Goal: Transaction & Acquisition: Purchase product/service

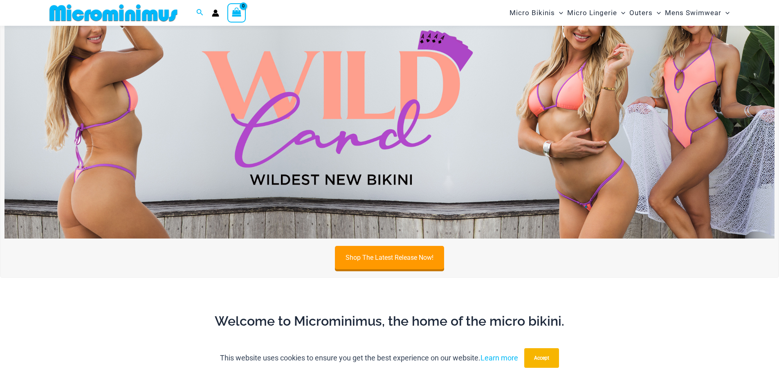
scroll to position [361, 0]
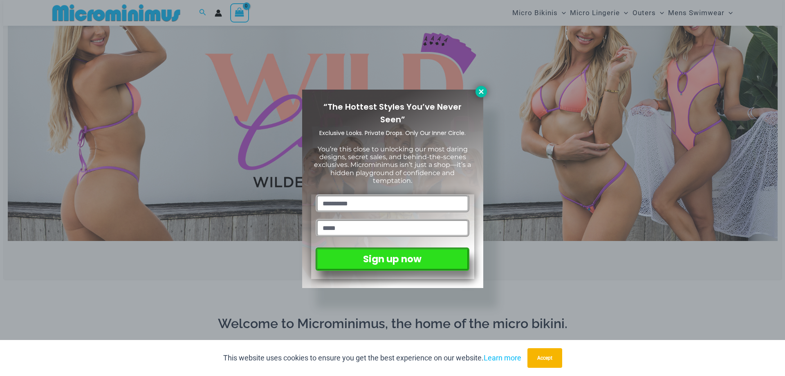
click at [479, 91] on icon at bounding box center [481, 91] width 7 height 7
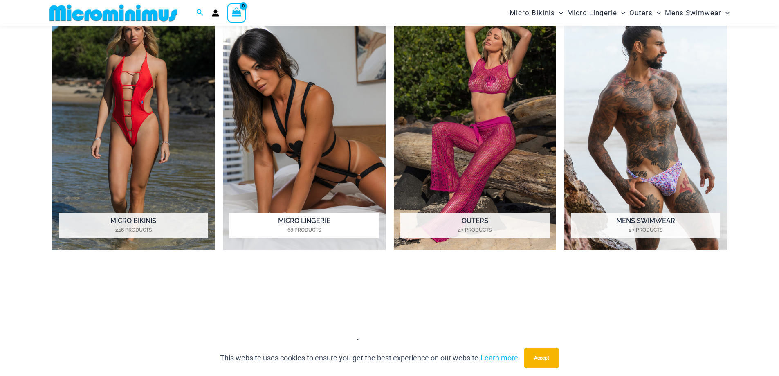
scroll to position [729, 0]
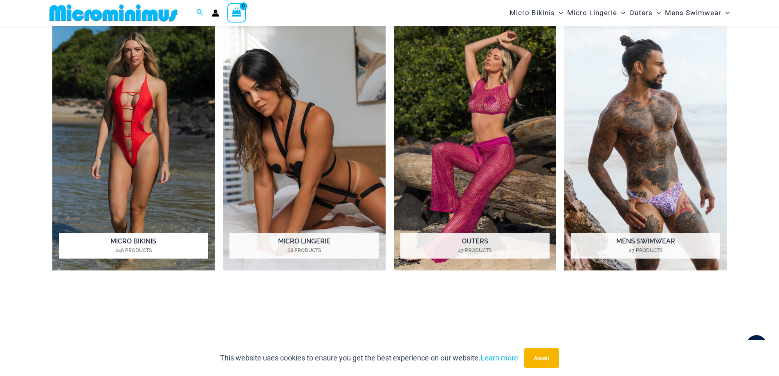
click at [177, 139] on img "Visit product category Micro Bikinis" at bounding box center [133, 146] width 163 height 250
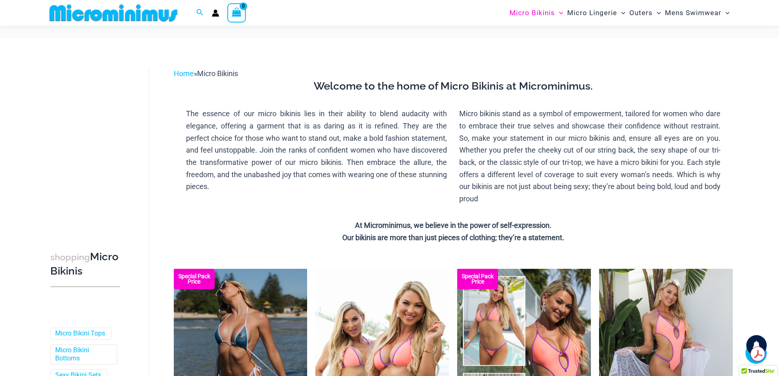
scroll to position [205, 0]
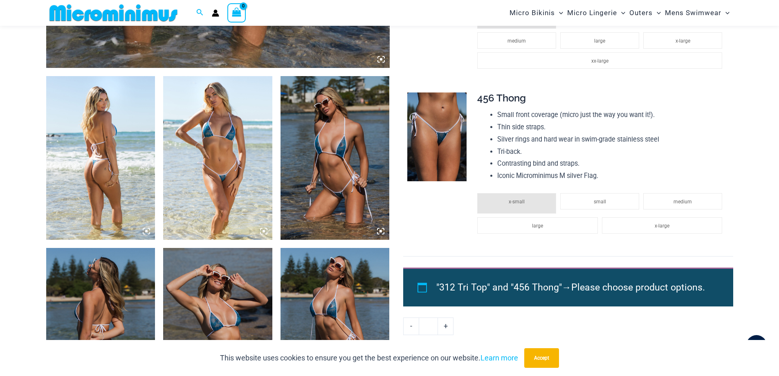
scroll to position [528, 0]
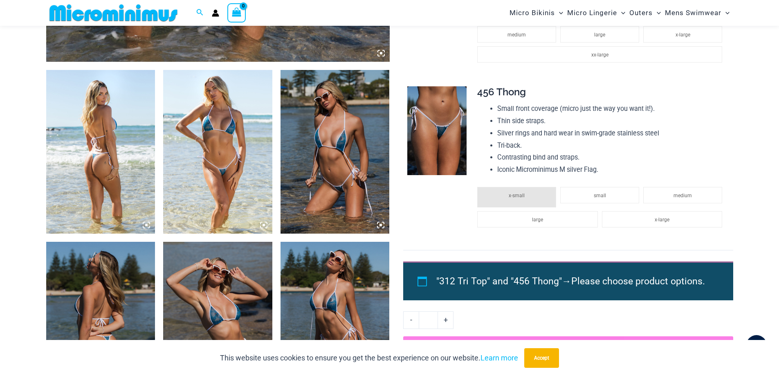
click at [126, 171] on img at bounding box center [100, 152] width 109 height 164
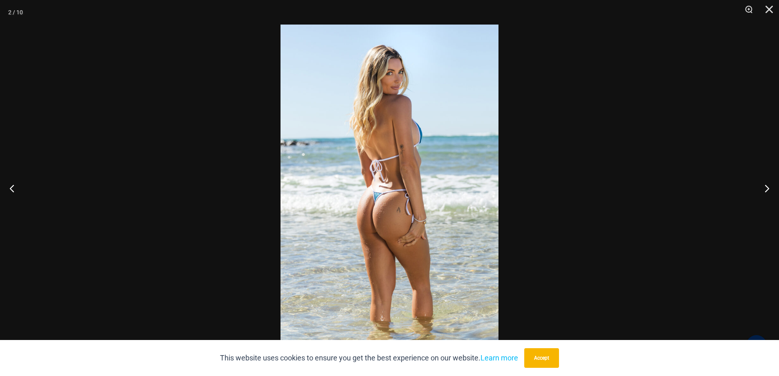
click at [434, 177] on img at bounding box center [390, 188] width 218 height 327
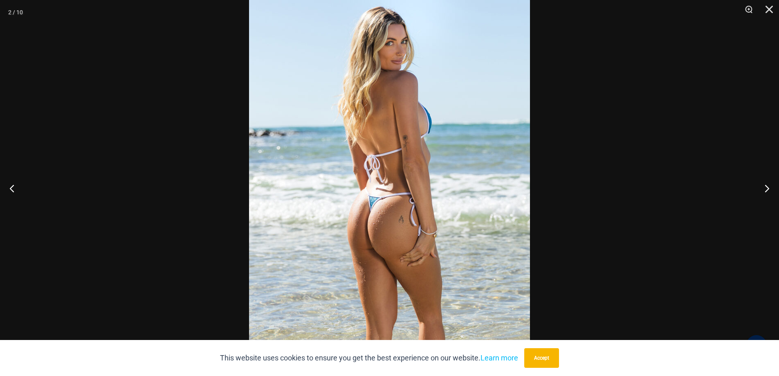
click at [434, 177] on img at bounding box center [389, 190] width 281 height 421
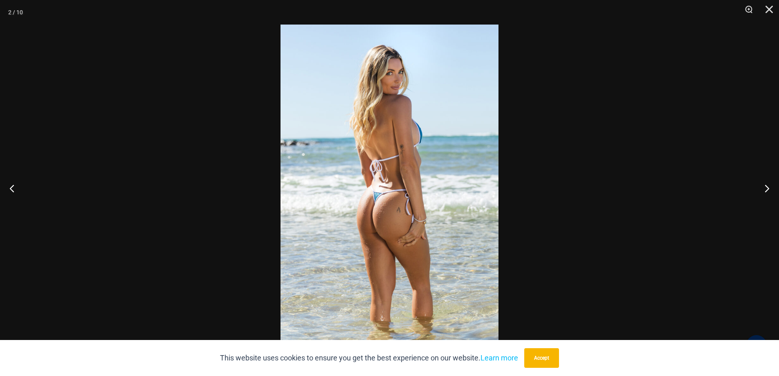
click at [434, 177] on img at bounding box center [390, 188] width 218 height 327
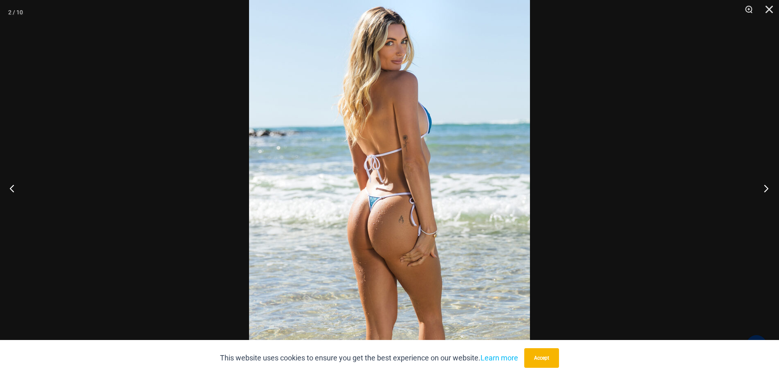
click at [770, 187] on button "Next" at bounding box center [764, 188] width 31 height 41
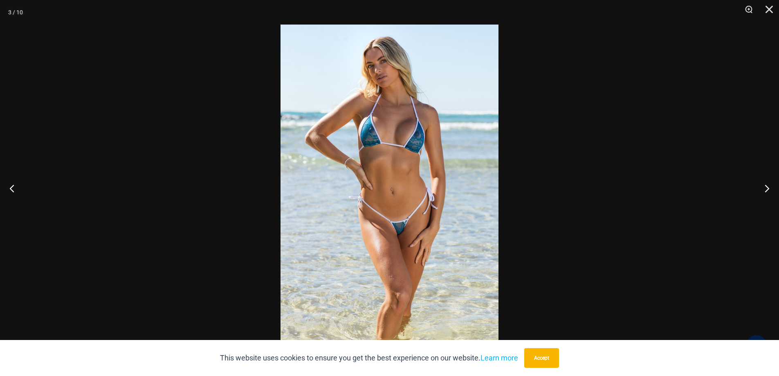
click at [378, 200] on img at bounding box center [390, 188] width 218 height 327
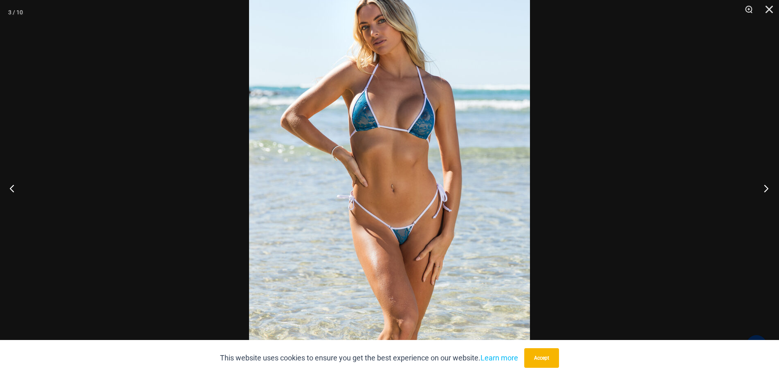
click at [764, 190] on button "Next" at bounding box center [764, 188] width 31 height 41
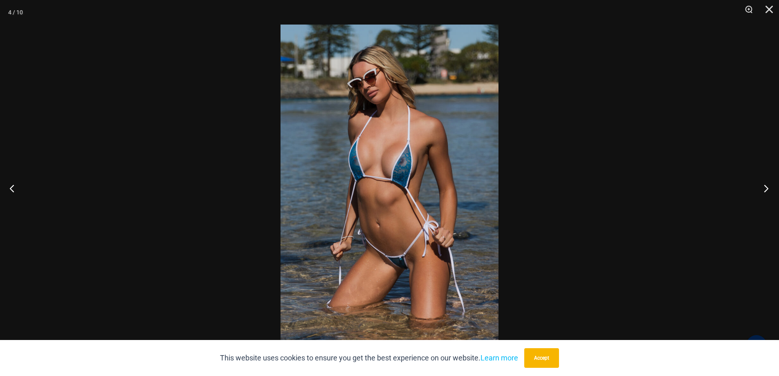
click at [765, 189] on button "Next" at bounding box center [764, 188] width 31 height 41
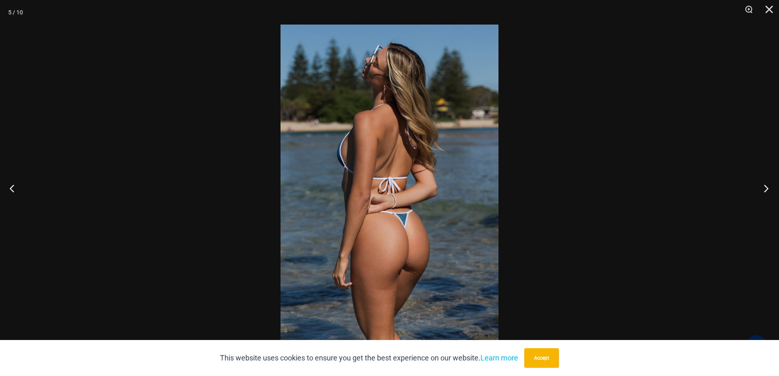
click at [765, 189] on button "Next" at bounding box center [764, 188] width 31 height 41
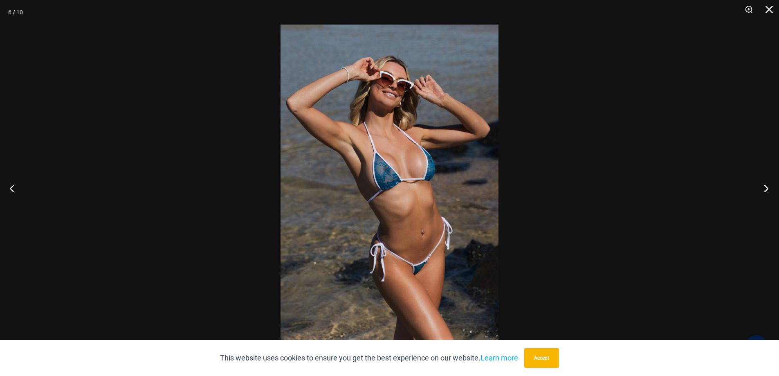
click at [765, 189] on button "Next" at bounding box center [764, 188] width 31 height 41
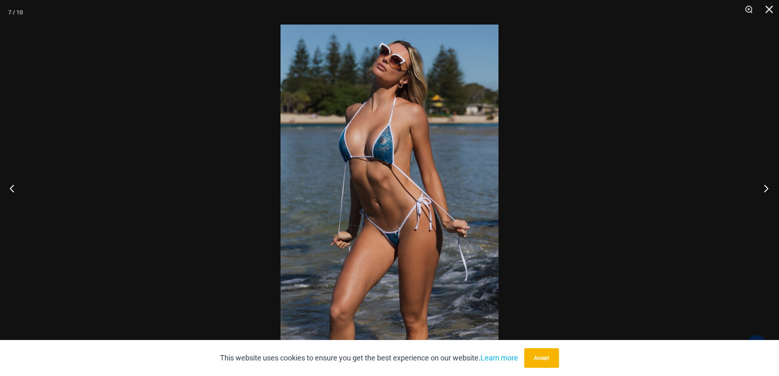
click at [765, 189] on button "Next" at bounding box center [764, 188] width 31 height 41
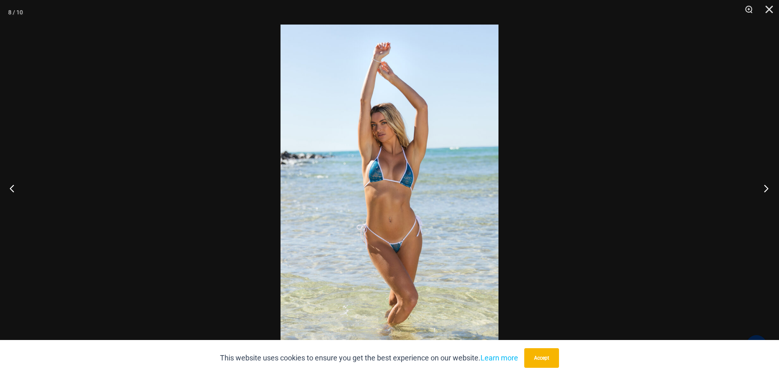
click at [765, 189] on button "Next" at bounding box center [764, 188] width 31 height 41
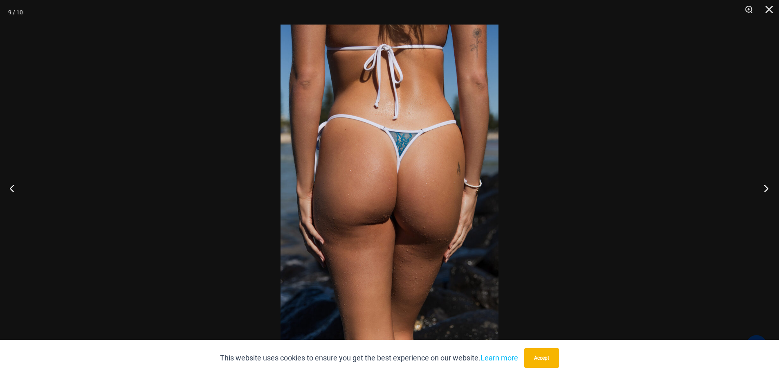
click at [765, 189] on button "Next" at bounding box center [764, 188] width 31 height 41
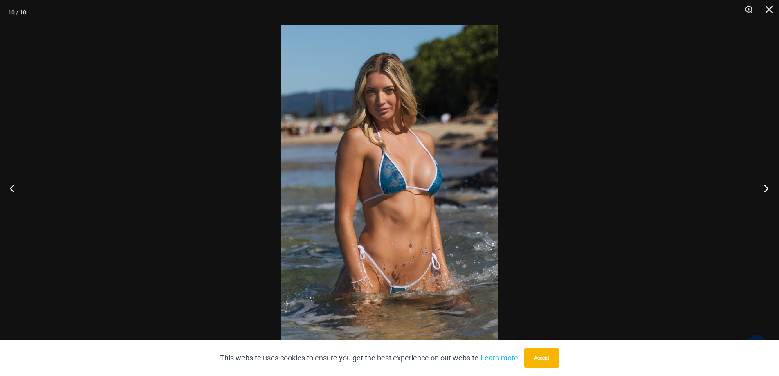
click at [765, 188] on button "Next" at bounding box center [764, 188] width 31 height 41
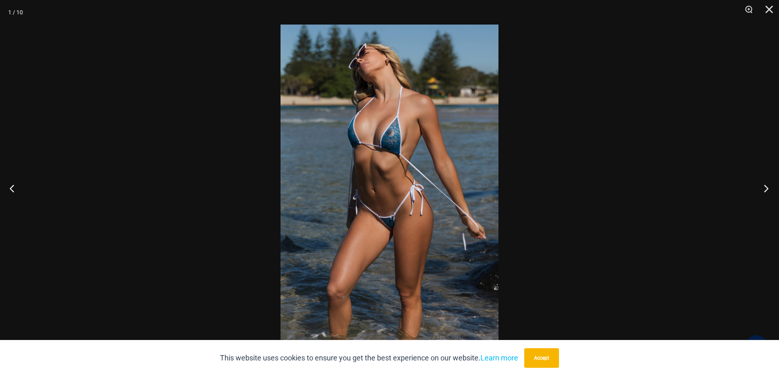
click at [765, 188] on button "Next" at bounding box center [764, 188] width 31 height 41
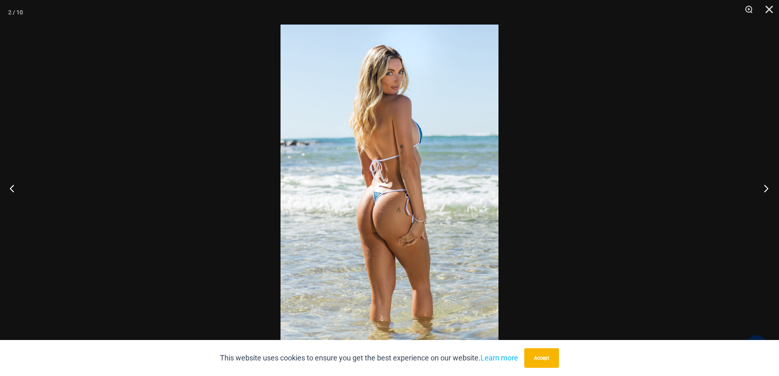
click at [765, 188] on button "Next" at bounding box center [764, 188] width 31 height 41
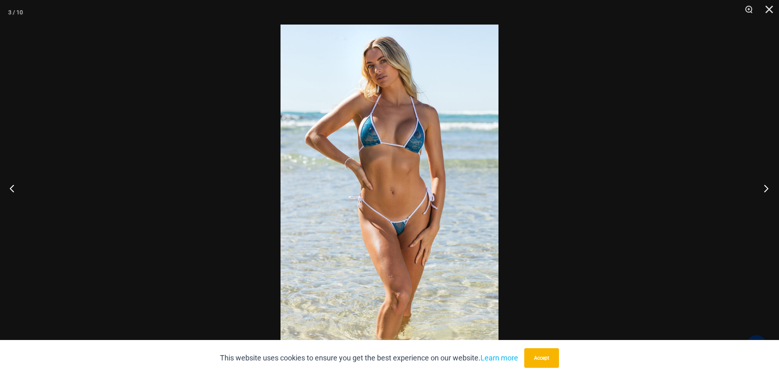
click at [765, 188] on button "Next" at bounding box center [764, 188] width 31 height 41
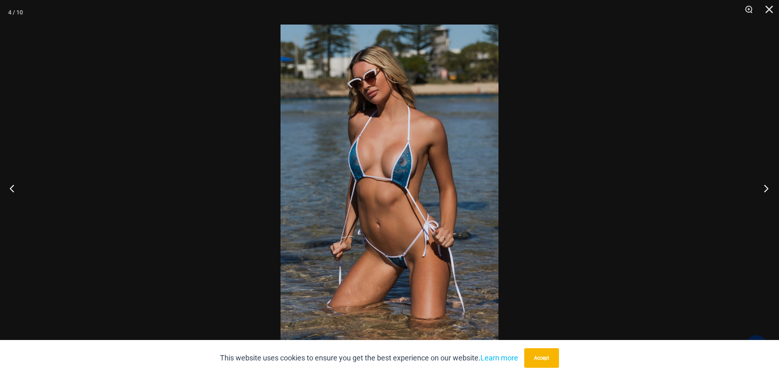
click at [765, 191] on button "Next" at bounding box center [764, 188] width 31 height 41
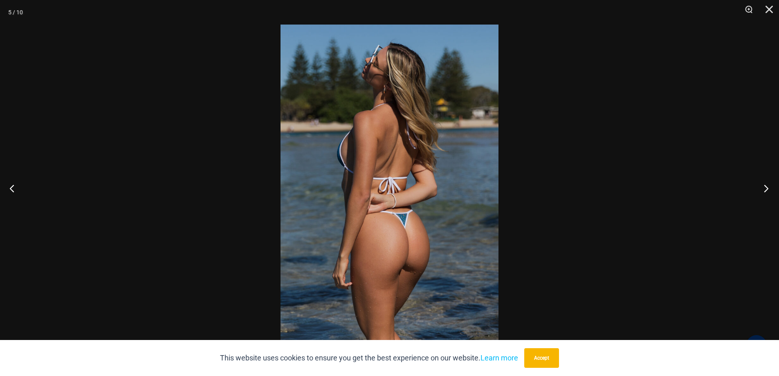
click at [765, 191] on button "Next" at bounding box center [764, 188] width 31 height 41
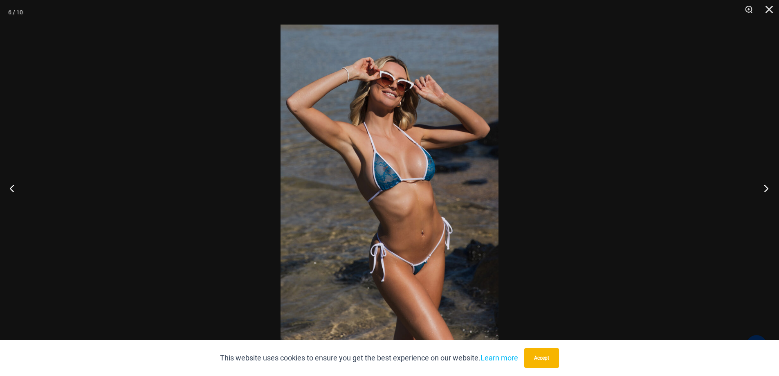
click at [765, 191] on button "Next" at bounding box center [764, 188] width 31 height 41
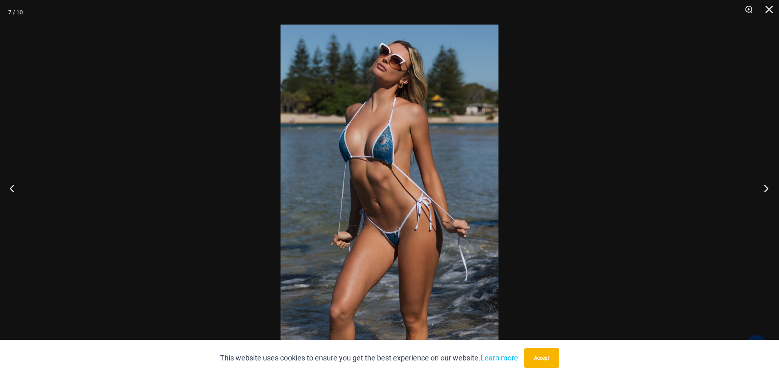
click at [765, 191] on button "Next" at bounding box center [764, 188] width 31 height 41
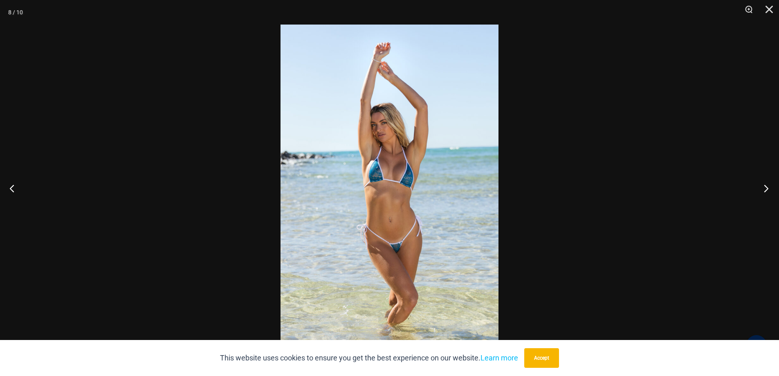
click at [765, 191] on button "Next" at bounding box center [764, 188] width 31 height 41
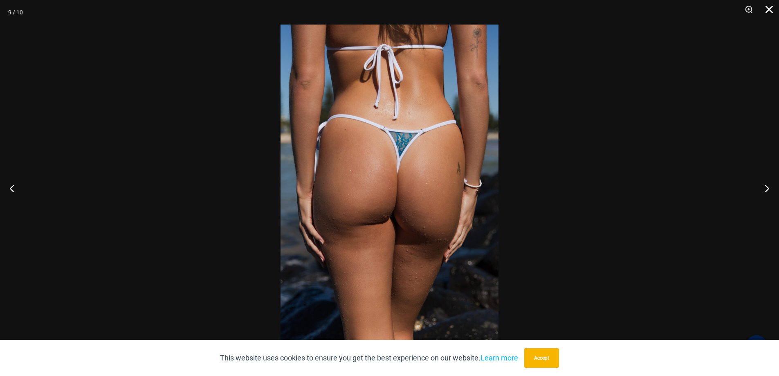
click at [771, 9] on button "Close" at bounding box center [766, 12] width 20 height 25
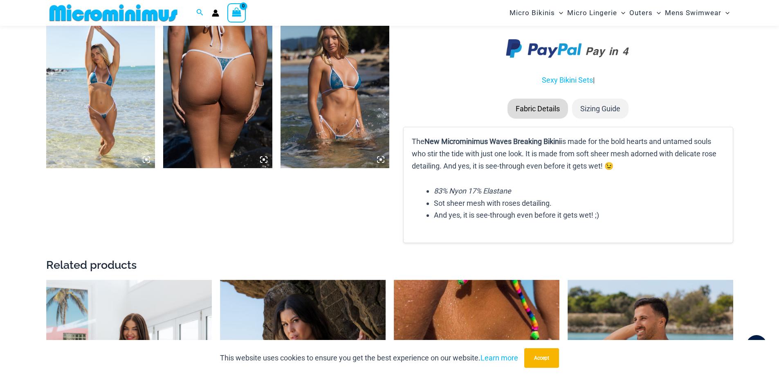
scroll to position [1142, 0]
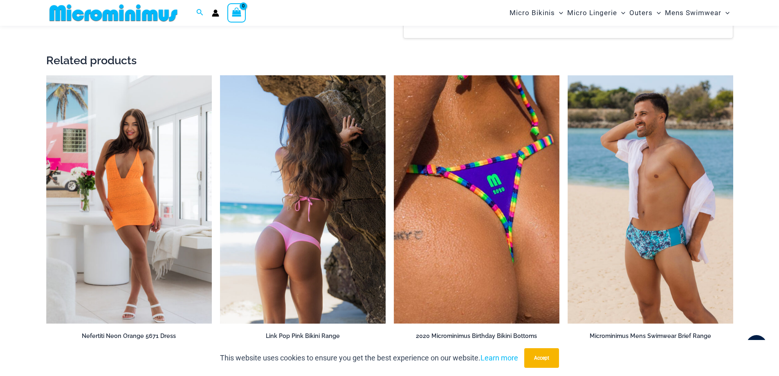
click at [311, 226] on img at bounding box center [303, 199] width 166 height 249
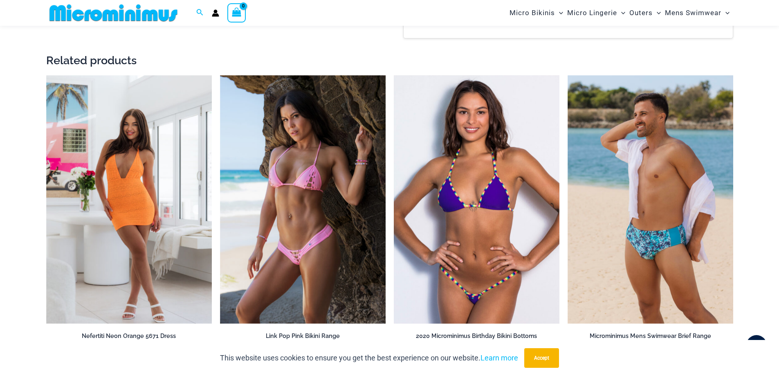
click at [493, 209] on img at bounding box center [477, 199] width 166 height 249
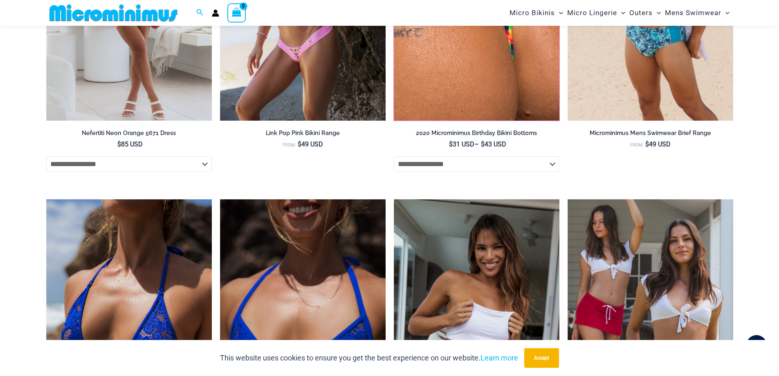
scroll to position [1346, 0]
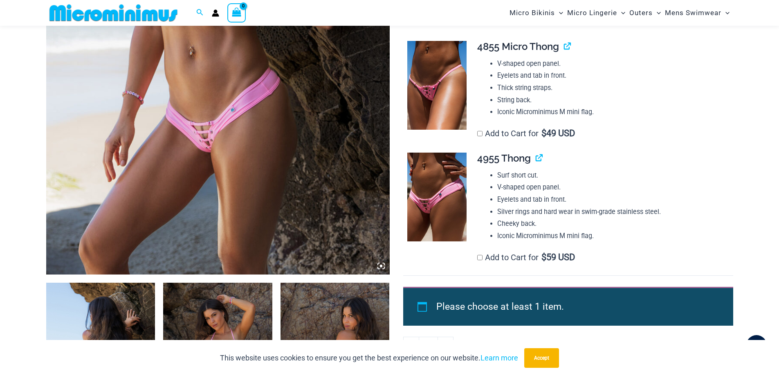
scroll to position [320, 0]
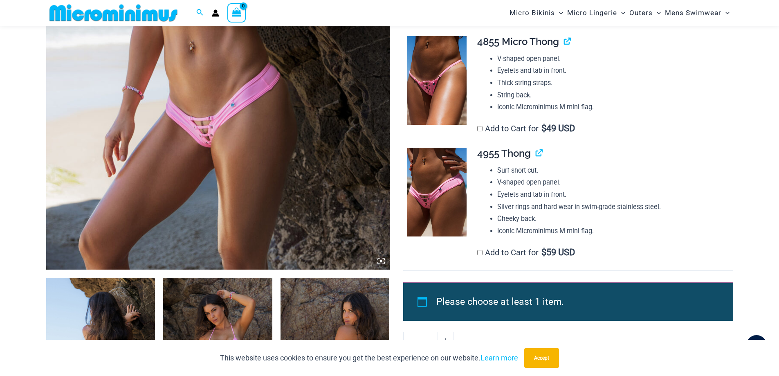
click at [218, 133] on img at bounding box center [218, 11] width 344 height 515
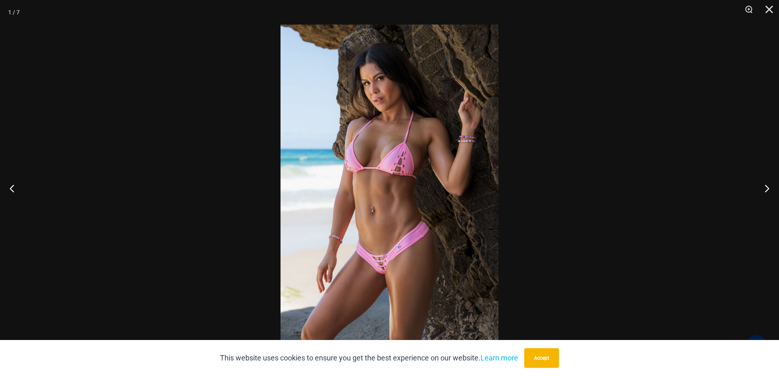
click at [417, 270] on img at bounding box center [390, 188] width 218 height 327
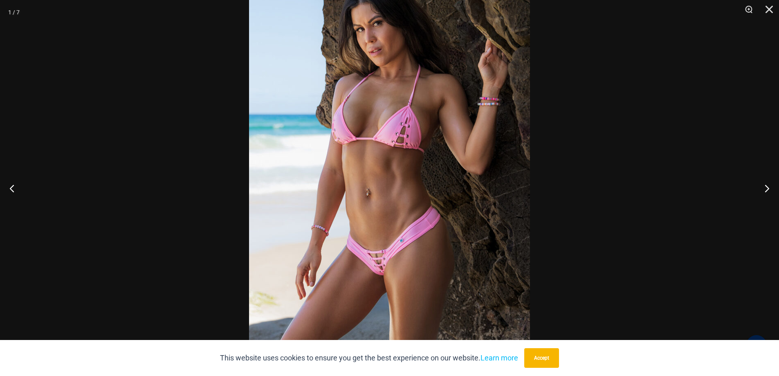
click at [417, 270] on img at bounding box center [389, 164] width 281 height 421
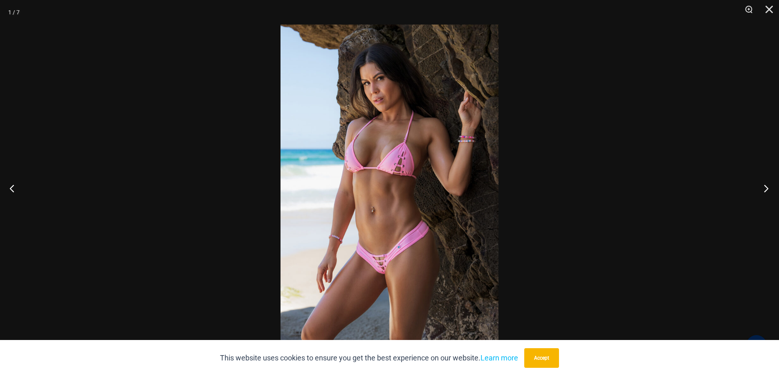
click at [751, 178] on button "Next" at bounding box center [764, 188] width 31 height 41
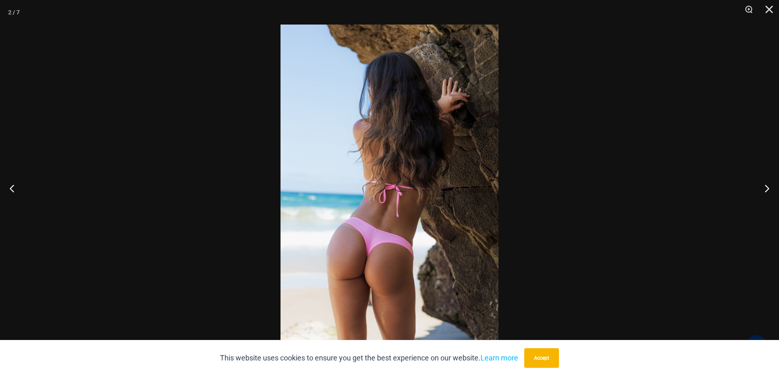
click at [744, 186] on div at bounding box center [389, 188] width 779 height 376
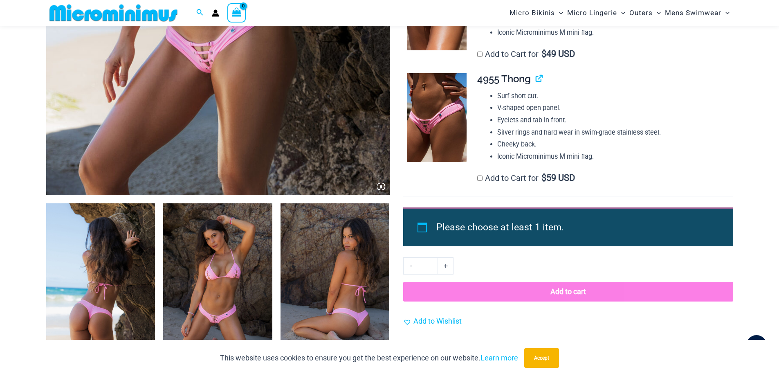
scroll to position [484, 0]
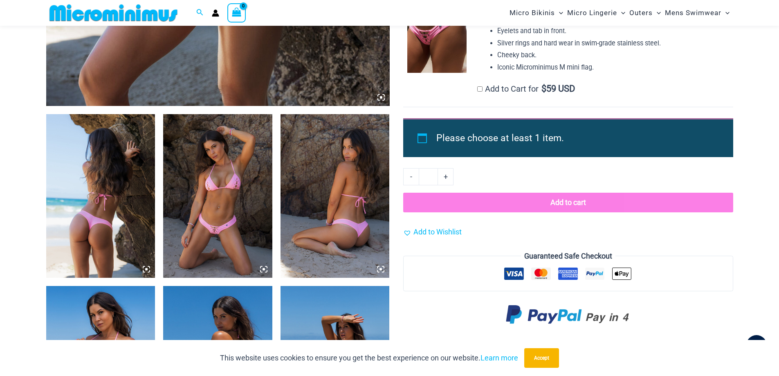
click at [221, 229] on img at bounding box center [217, 196] width 109 height 164
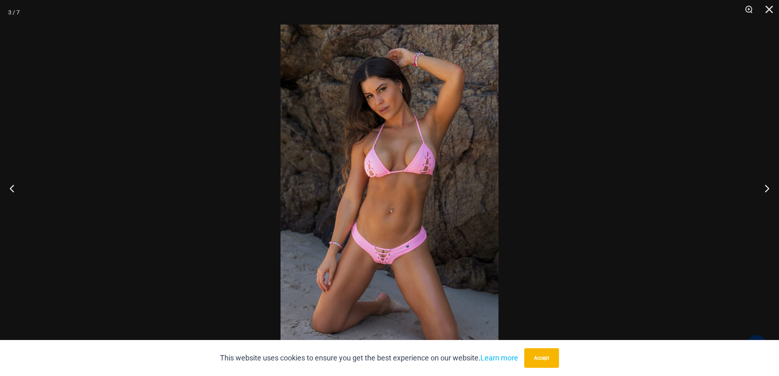
click at [660, 194] on div at bounding box center [389, 188] width 779 height 376
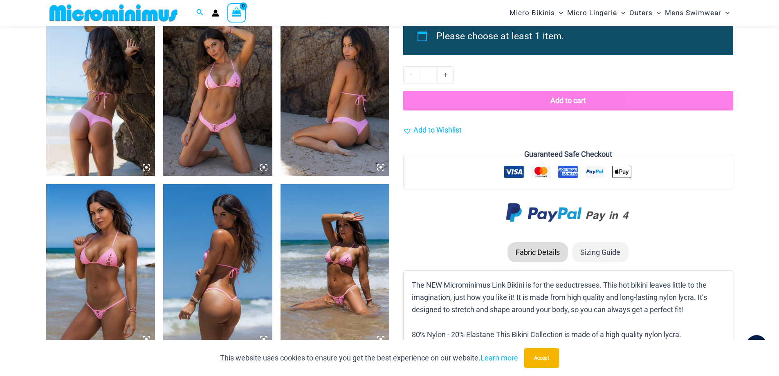
scroll to position [648, 0]
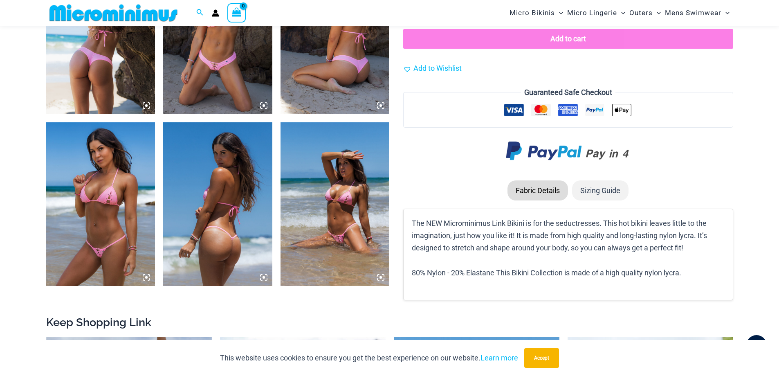
click at [355, 194] on img at bounding box center [335, 204] width 109 height 164
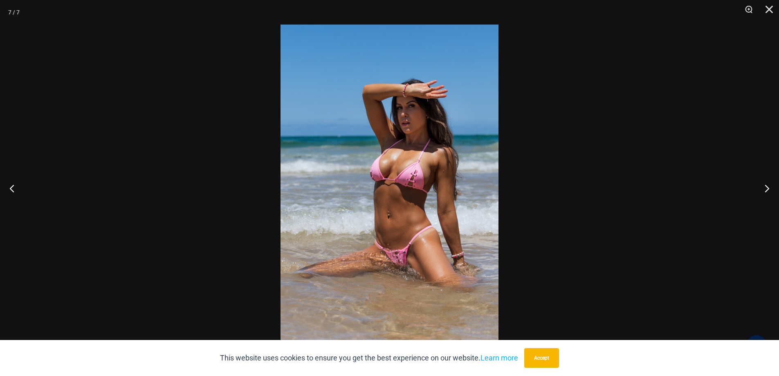
click at [355, 194] on img at bounding box center [390, 188] width 218 height 327
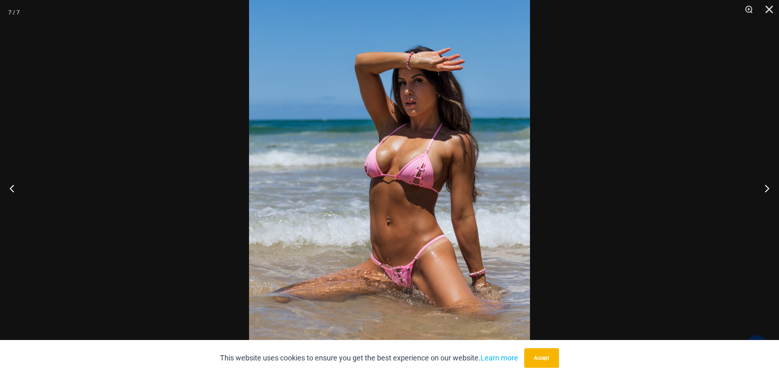
click at [355, 194] on img at bounding box center [389, 186] width 281 height 421
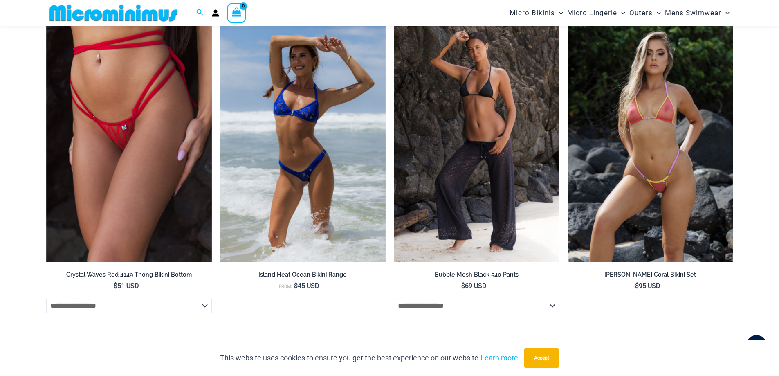
scroll to position [1220, 0]
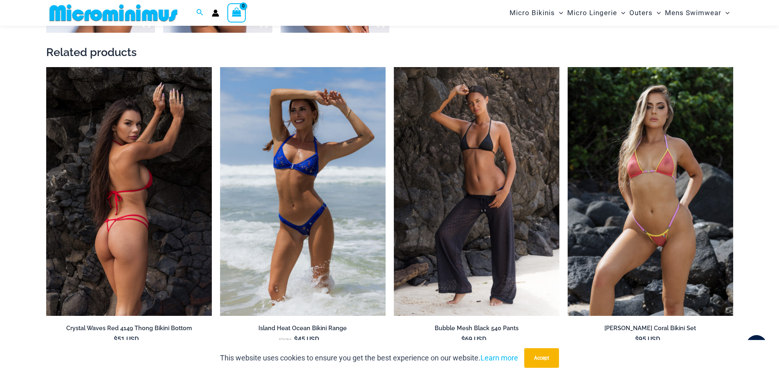
click at [158, 183] on img at bounding box center [129, 191] width 166 height 249
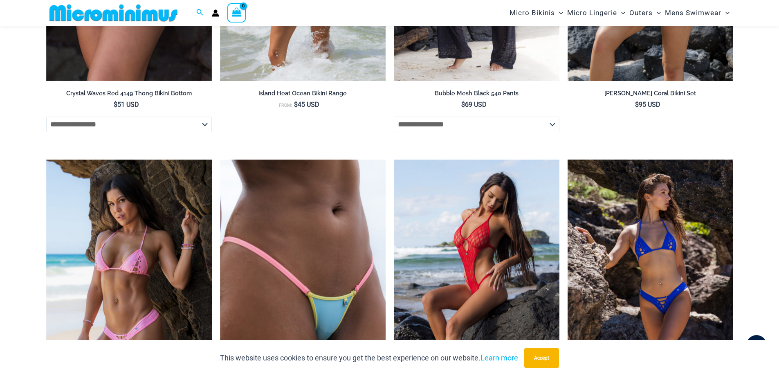
scroll to position [1547, 0]
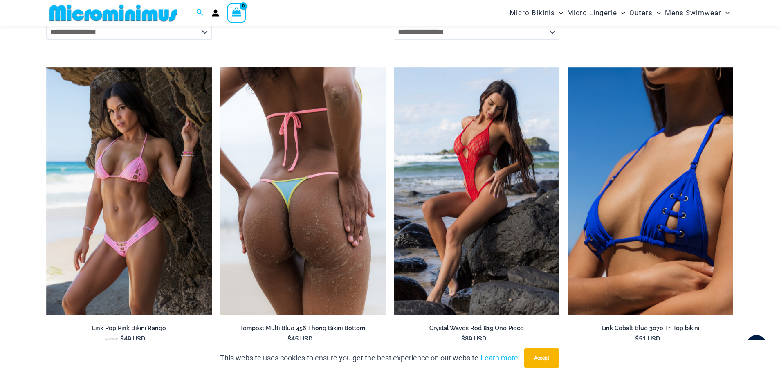
click at [323, 220] on img at bounding box center [303, 191] width 166 height 249
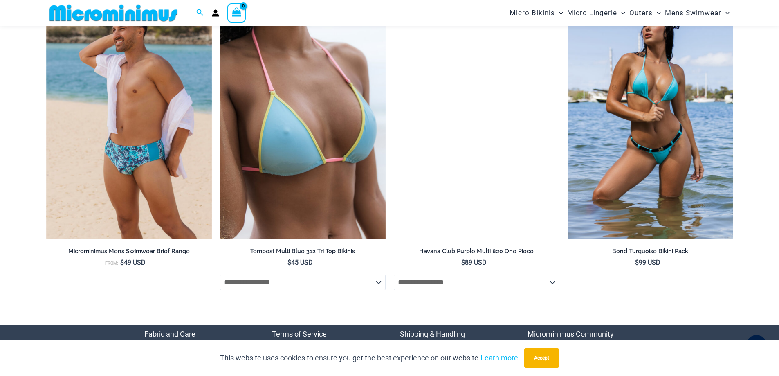
scroll to position [2652, 0]
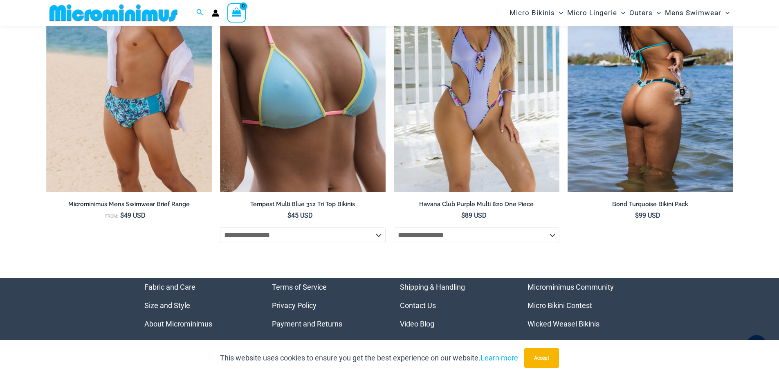
click at [640, 134] on img at bounding box center [651, 67] width 166 height 249
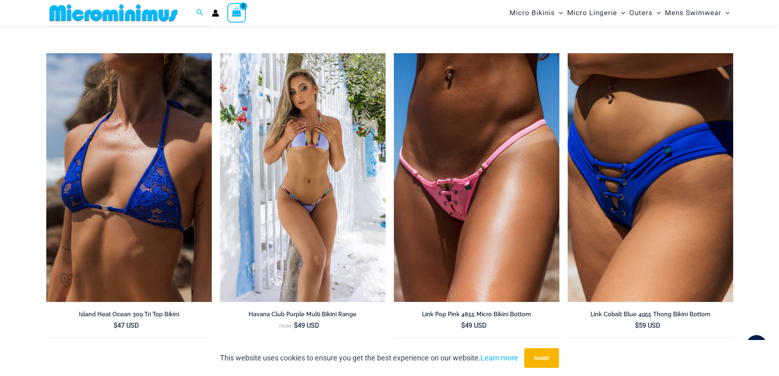
scroll to position [2169, 0]
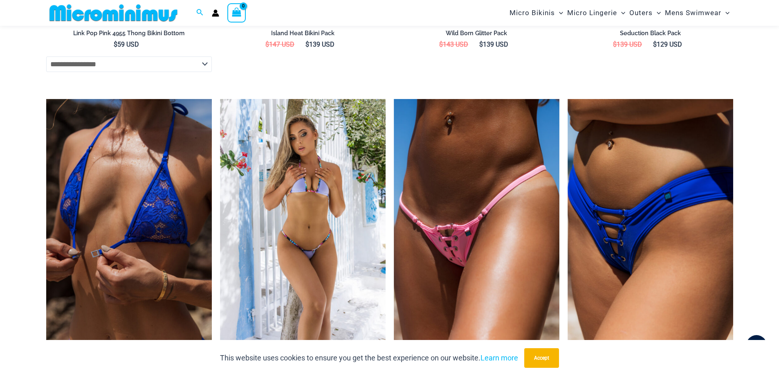
click at [125, 218] on img at bounding box center [129, 223] width 166 height 249
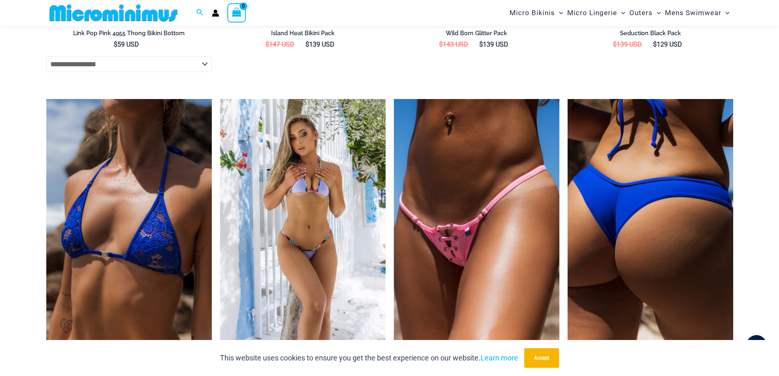
click at [644, 209] on img at bounding box center [651, 223] width 166 height 249
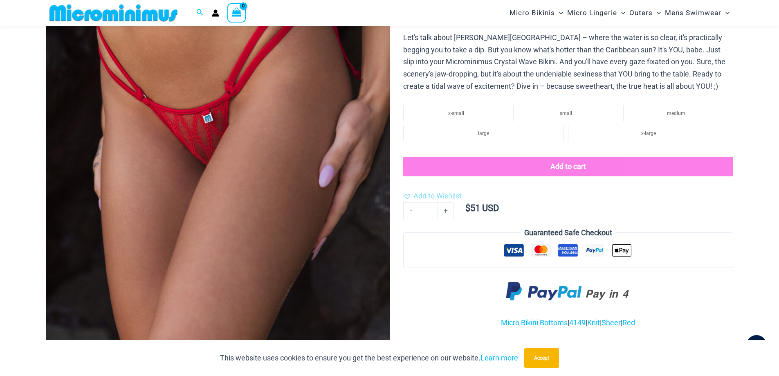
scroll to position [198, 0]
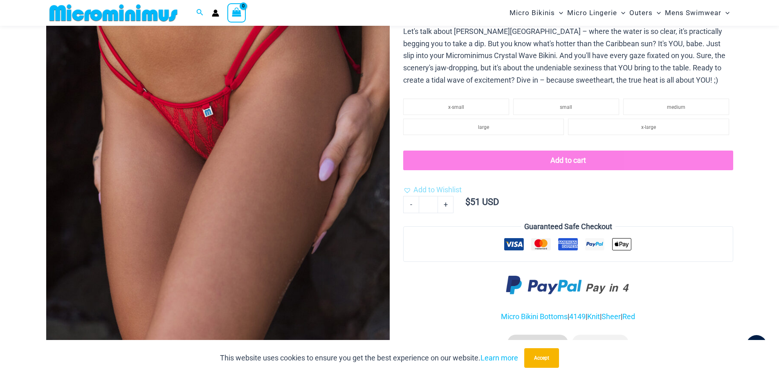
click at [298, 157] on img at bounding box center [218, 133] width 344 height 515
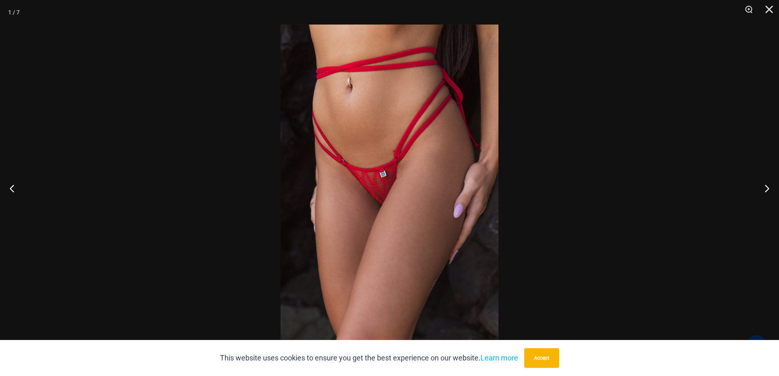
click at [490, 175] on img at bounding box center [390, 188] width 218 height 327
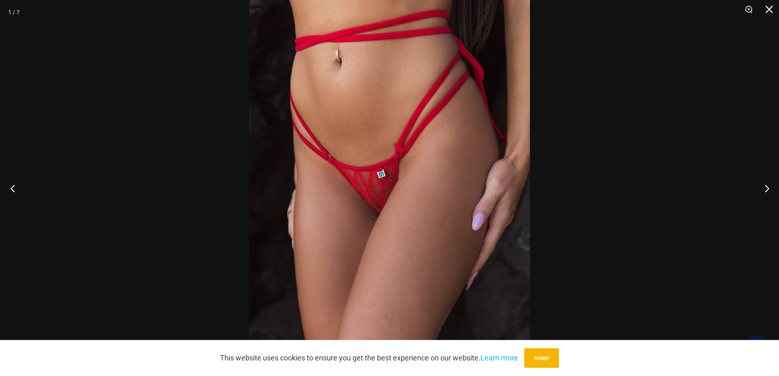
click at [9, 189] on button "Previous" at bounding box center [15, 188] width 31 height 41
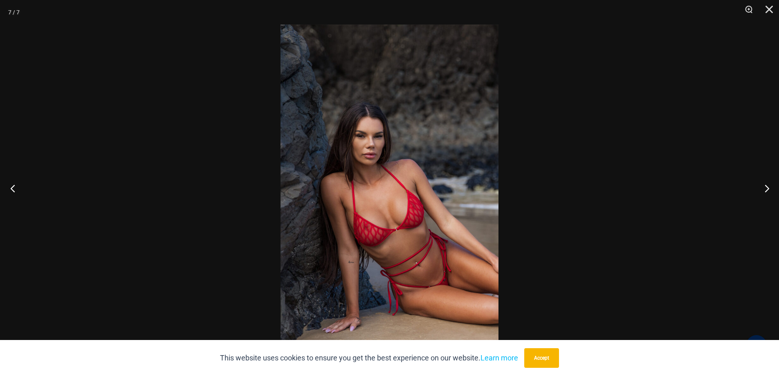
click at [9, 189] on button "Previous" at bounding box center [15, 188] width 31 height 41
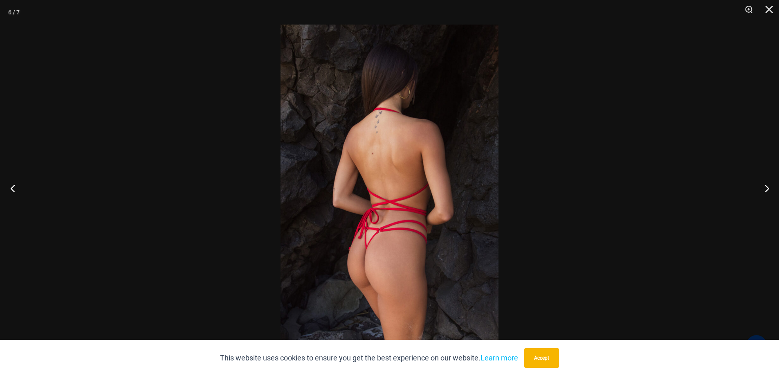
click at [9, 189] on button "Previous" at bounding box center [15, 188] width 31 height 41
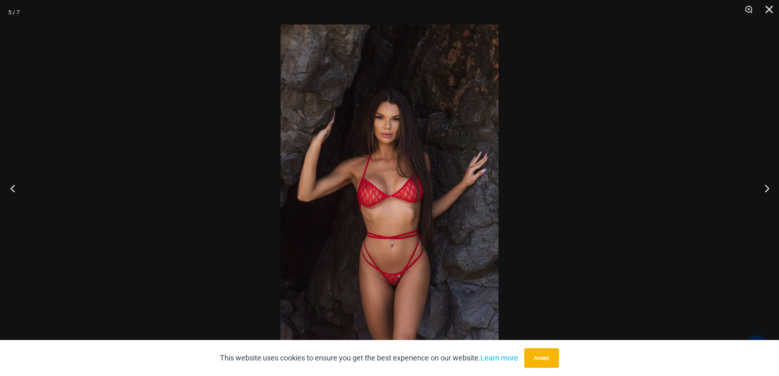
click at [9, 189] on button "Previous" at bounding box center [15, 188] width 31 height 41
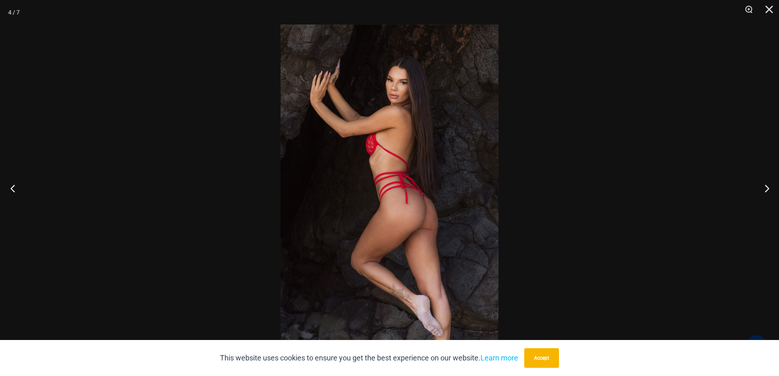
click at [9, 189] on button "Previous" at bounding box center [15, 188] width 31 height 41
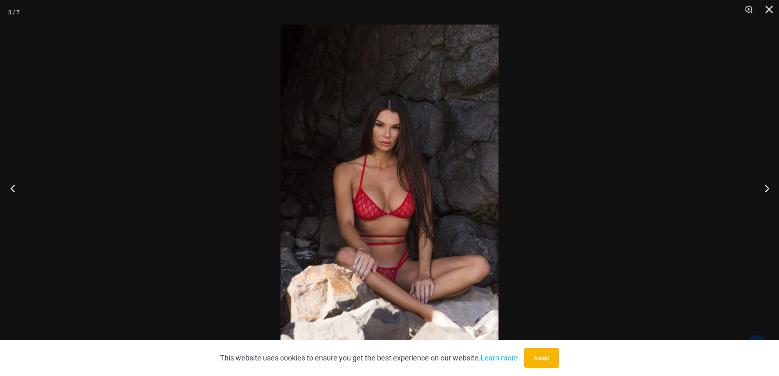
click at [9, 189] on button "Previous" at bounding box center [15, 188] width 31 height 41
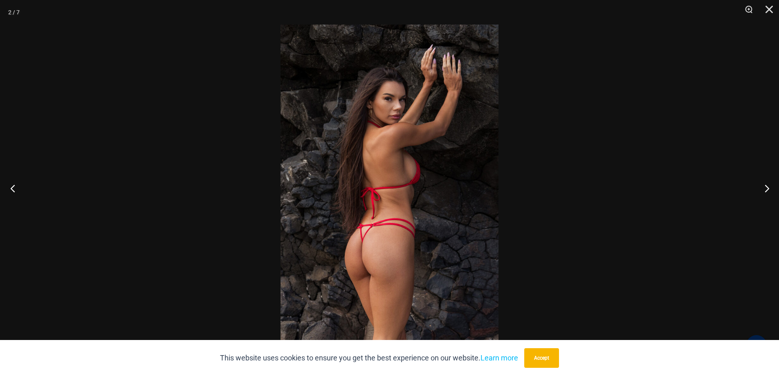
click at [9, 189] on button "Previous" at bounding box center [15, 188] width 31 height 41
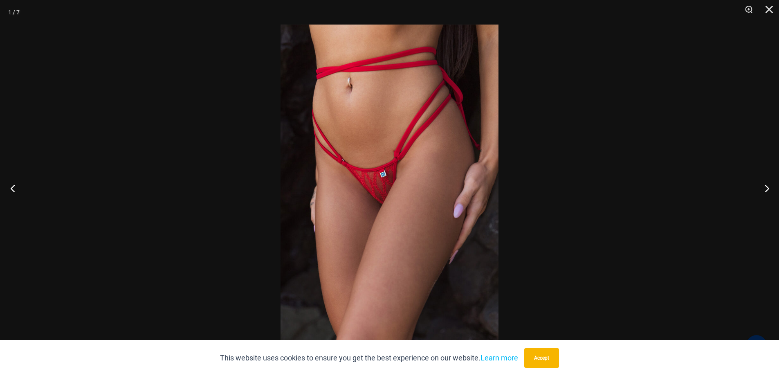
click at [9, 189] on button "Previous" at bounding box center [15, 188] width 31 height 41
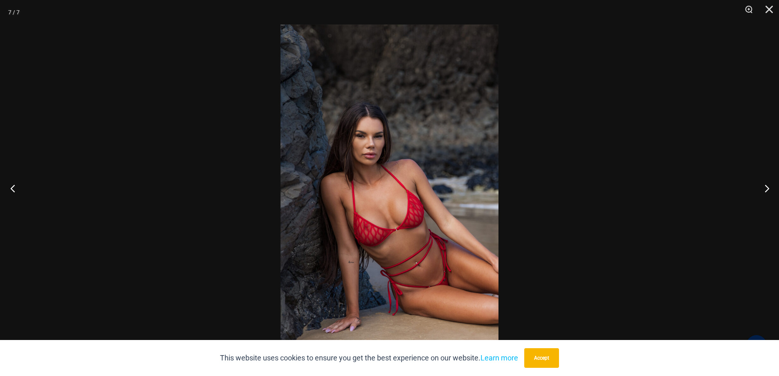
click at [9, 189] on button "Previous" at bounding box center [15, 188] width 31 height 41
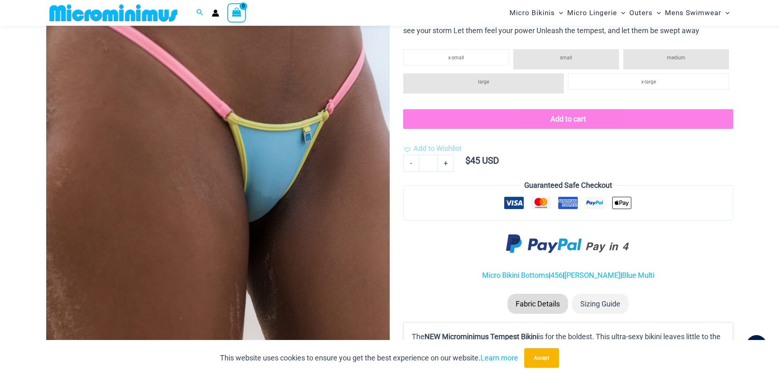
scroll to position [238, 0]
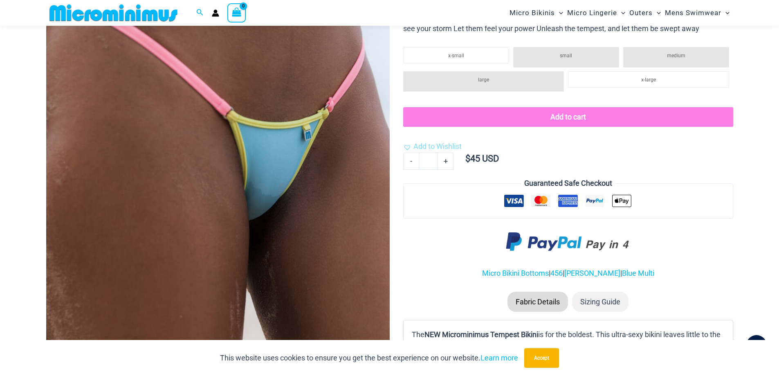
click at [330, 218] on img at bounding box center [218, 94] width 344 height 515
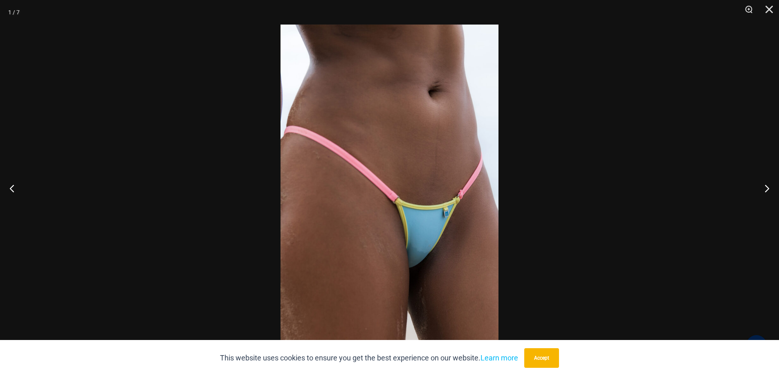
click at [686, 196] on div at bounding box center [389, 188] width 779 height 376
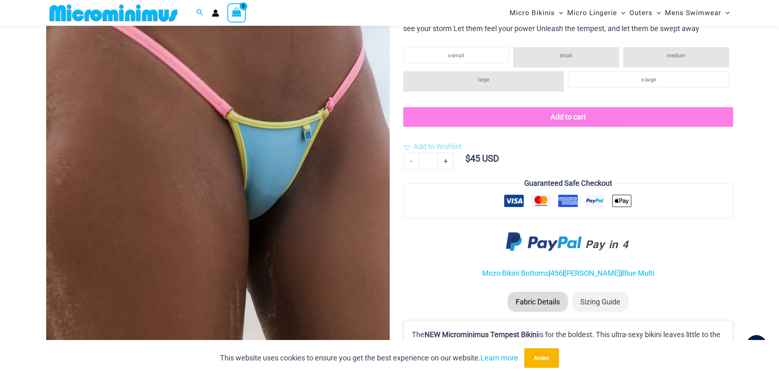
click at [684, 196] on ul at bounding box center [568, 203] width 313 height 16
click at [349, 196] on img at bounding box center [218, 94] width 344 height 515
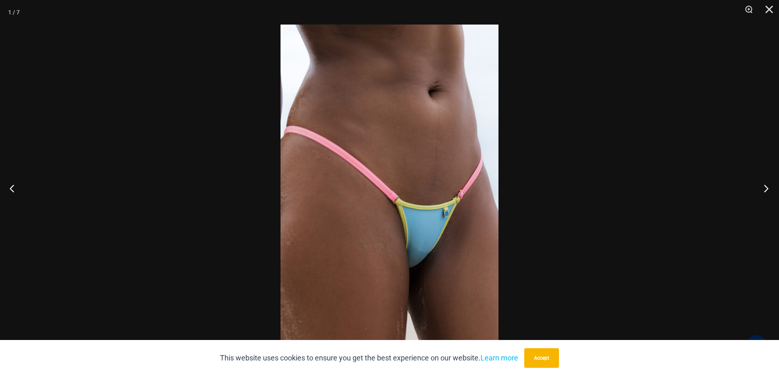
click at [762, 186] on button "Next" at bounding box center [764, 188] width 31 height 41
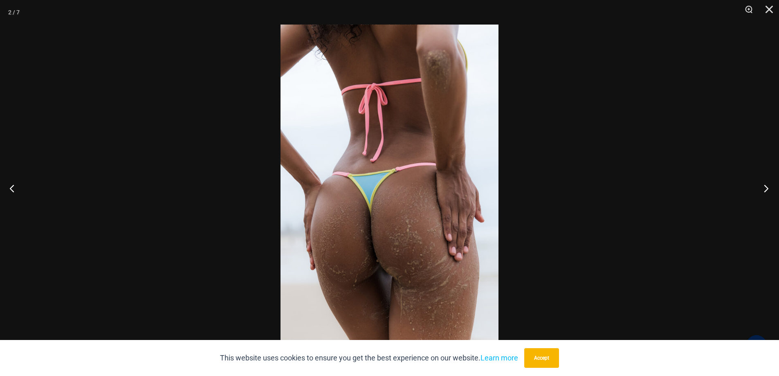
click at [763, 186] on button "Next" at bounding box center [764, 188] width 31 height 41
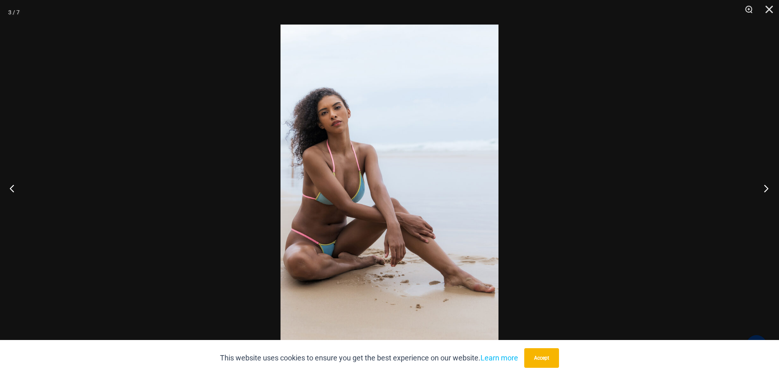
click at [763, 186] on button "Next" at bounding box center [764, 188] width 31 height 41
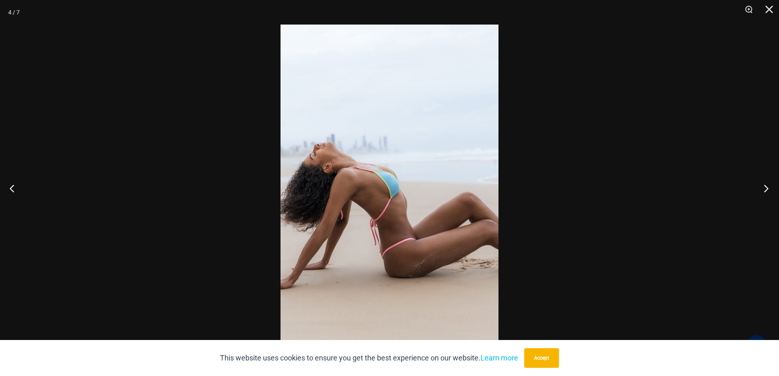
click at [763, 186] on button "Next" at bounding box center [764, 188] width 31 height 41
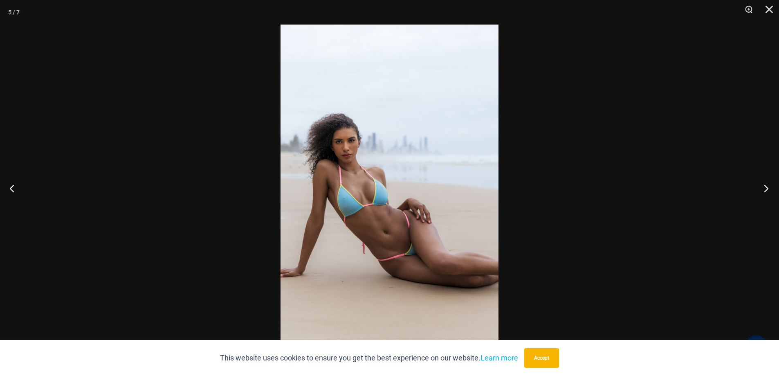
click at [763, 186] on button "Next" at bounding box center [764, 188] width 31 height 41
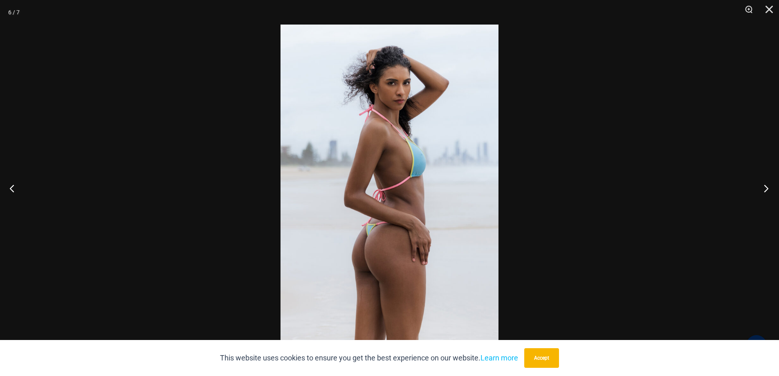
click at [763, 186] on button "Next" at bounding box center [764, 188] width 31 height 41
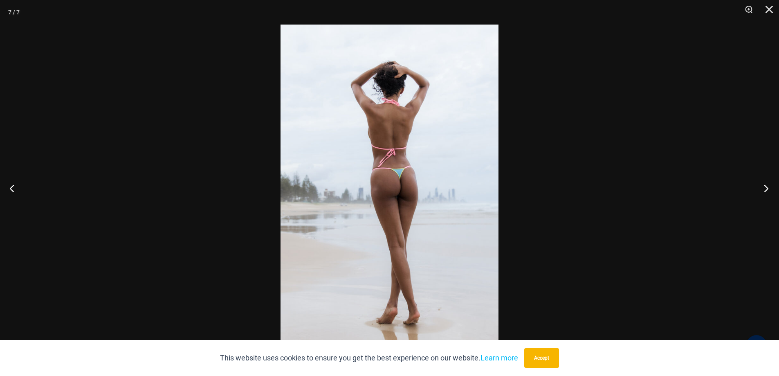
click at [763, 186] on button "Next" at bounding box center [764, 188] width 31 height 41
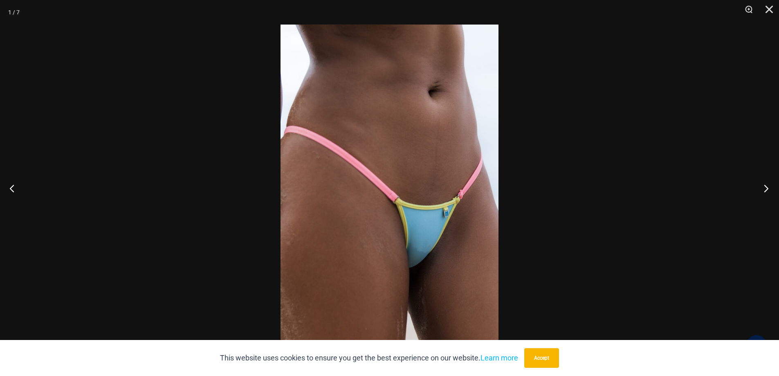
click at [763, 187] on button "Next" at bounding box center [764, 188] width 31 height 41
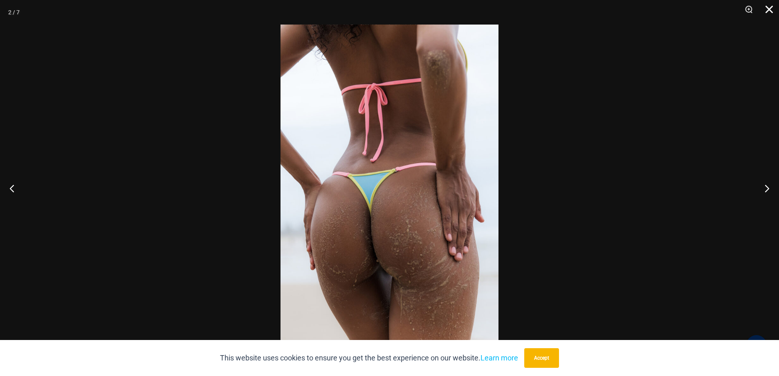
click at [768, 7] on button "Close" at bounding box center [766, 12] width 20 height 25
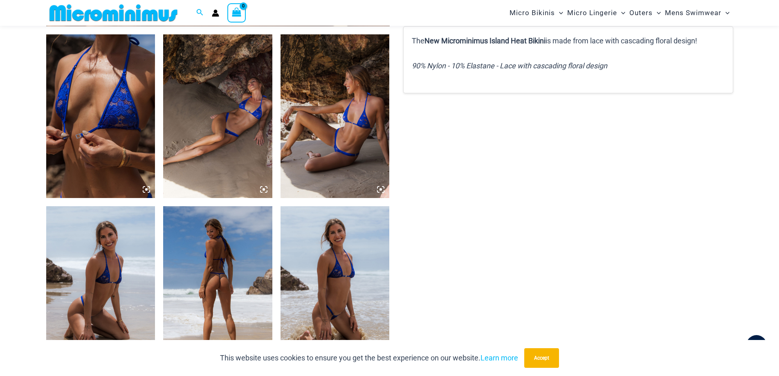
scroll to position [606, 0]
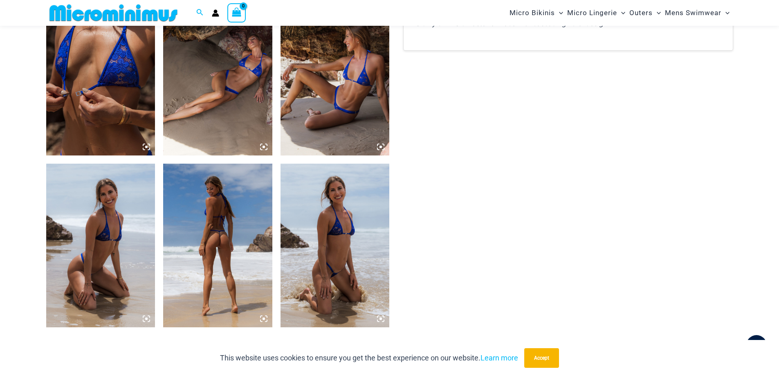
click at [232, 242] on img at bounding box center [217, 246] width 109 height 164
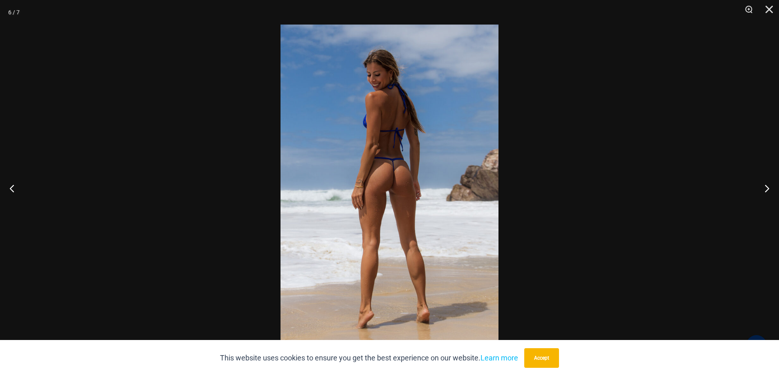
click at [441, 206] on img at bounding box center [390, 188] width 218 height 327
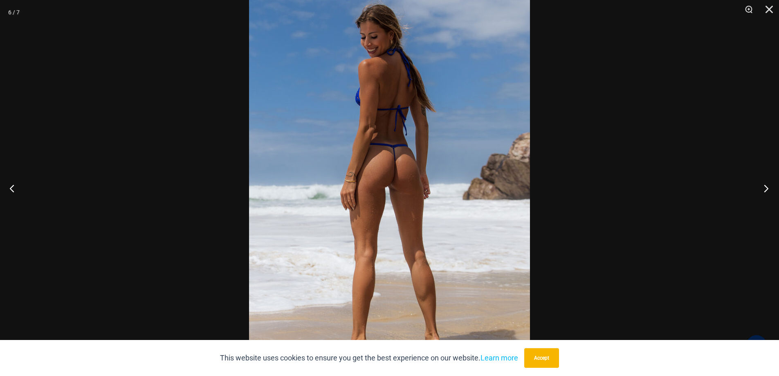
click at [774, 185] on button "Next" at bounding box center [764, 188] width 31 height 41
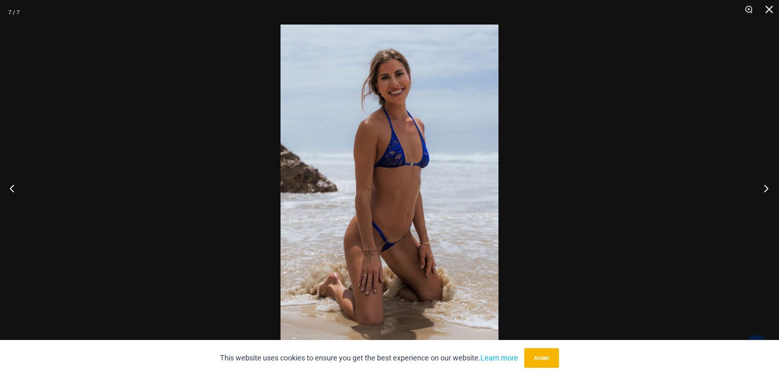
click at [767, 186] on button "Next" at bounding box center [764, 188] width 31 height 41
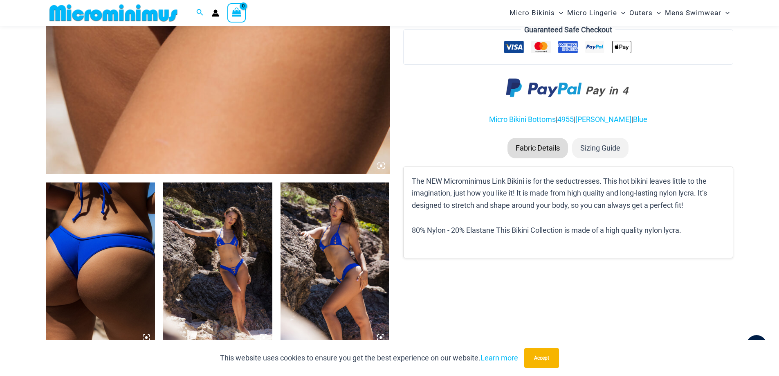
scroll to position [520, 0]
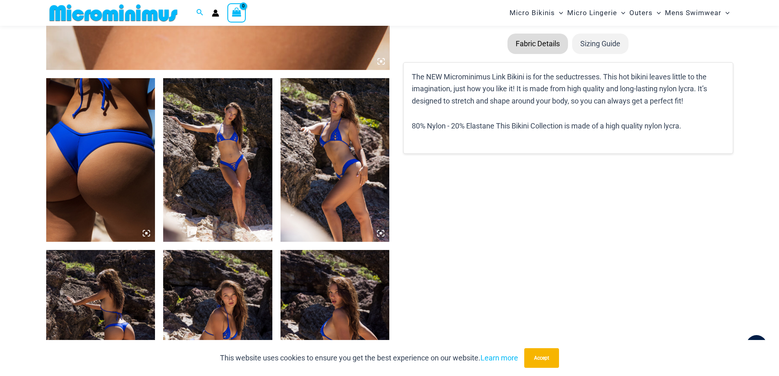
click at [228, 173] on img at bounding box center [217, 160] width 109 height 164
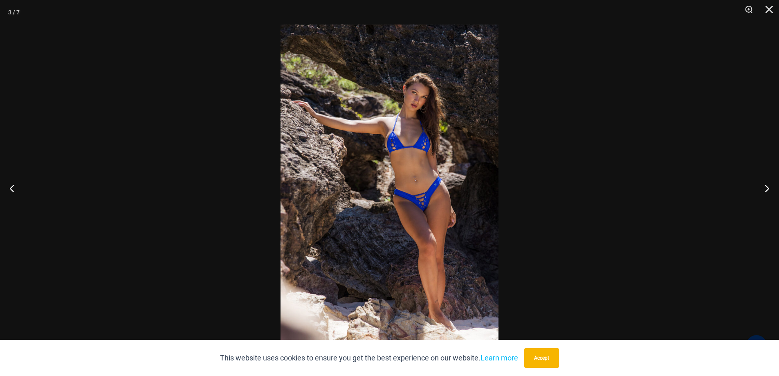
click at [684, 173] on div at bounding box center [389, 188] width 779 height 376
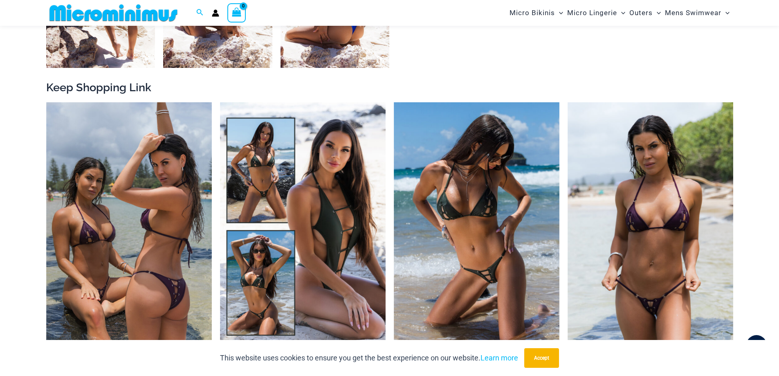
scroll to position [929, 0]
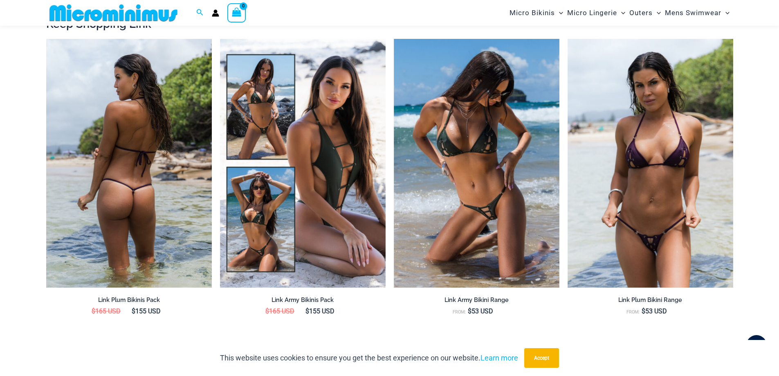
click at [131, 230] on img at bounding box center [129, 163] width 166 height 249
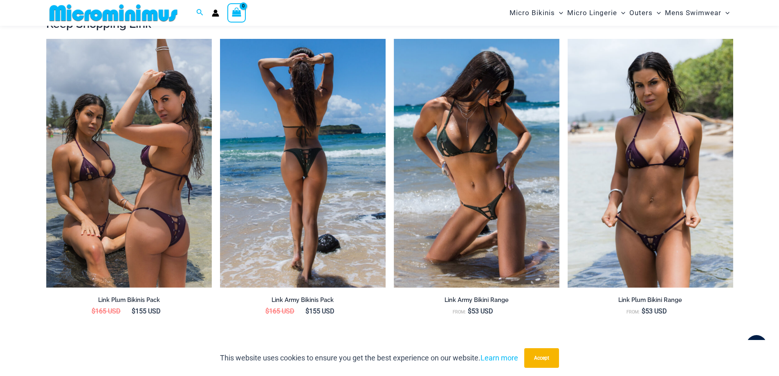
click at [344, 187] on img at bounding box center [303, 163] width 166 height 249
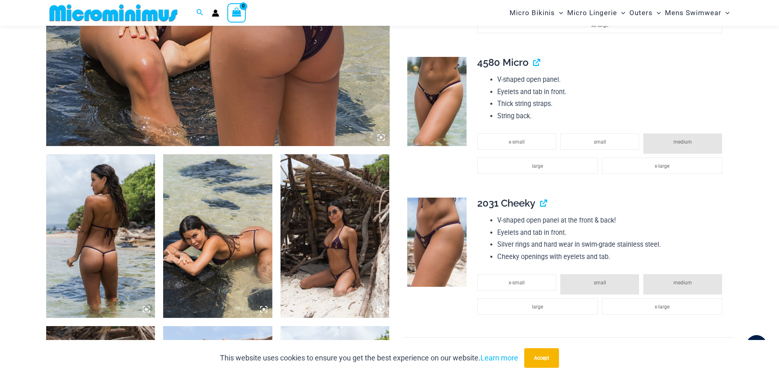
scroll to position [443, 0]
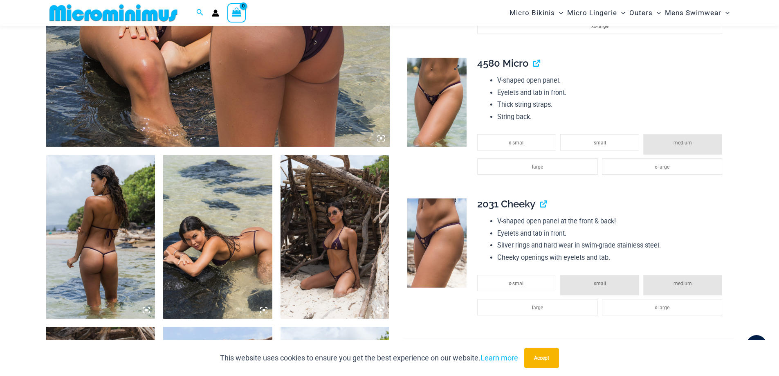
click at [442, 116] on img at bounding box center [436, 102] width 59 height 89
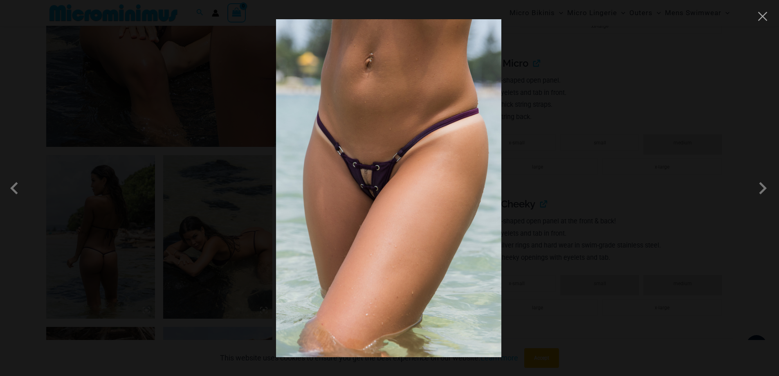
click at [434, 168] on img at bounding box center [388, 188] width 225 height 338
click at [434, 166] on img at bounding box center [388, 188] width 225 height 338
click at [761, 18] on button "Close" at bounding box center [763, 16] width 12 height 12
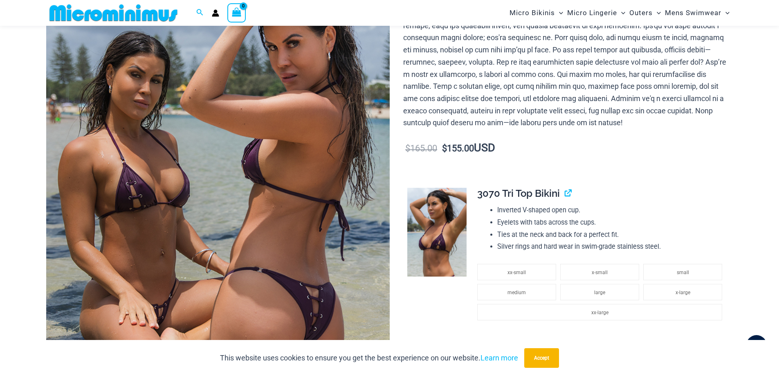
scroll to position [0, 0]
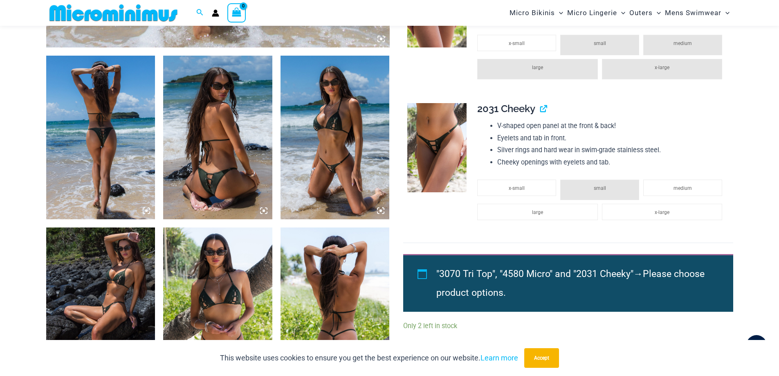
scroll to position [606, 0]
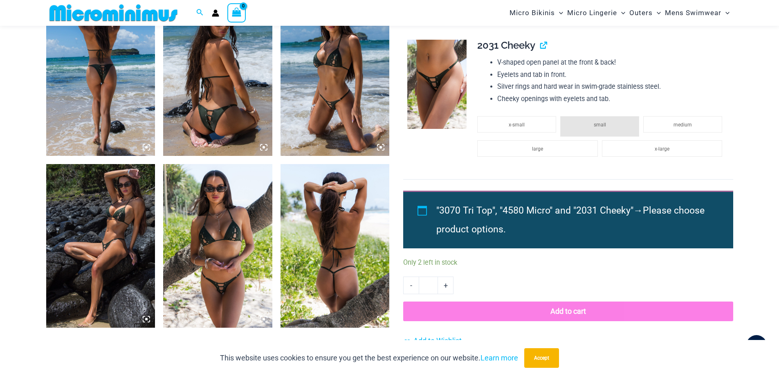
click at [225, 281] on img at bounding box center [217, 246] width 109 height 164
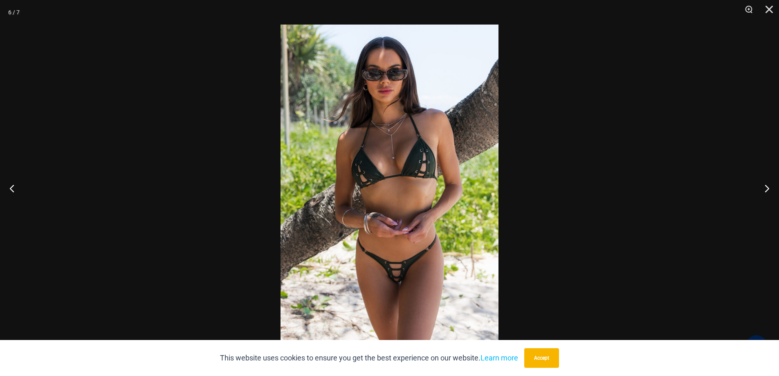
click at [467, 249] on img at bounding box center [390, 188] width 218 height 327
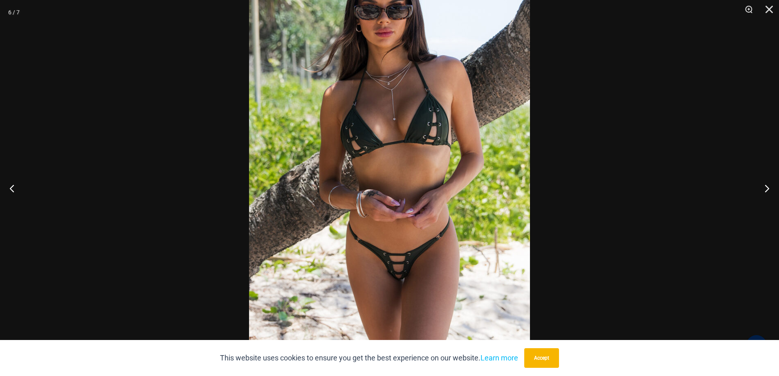
click at [436, 281] on img at bounding box center [389, 157] width 281 height 421
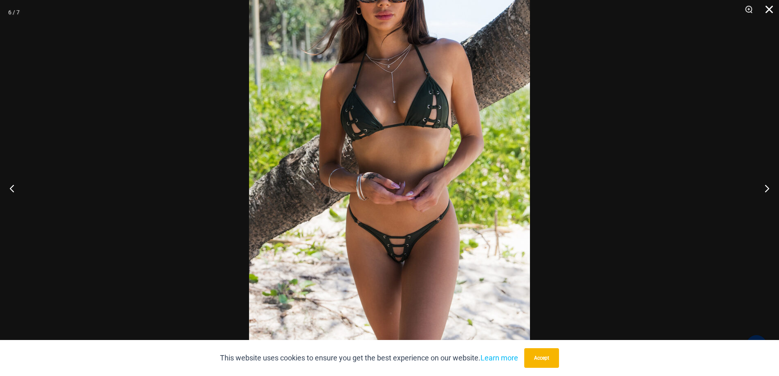
click at [768, 6] on button "Close" at bounding box center [766, 12] width 20 height 25
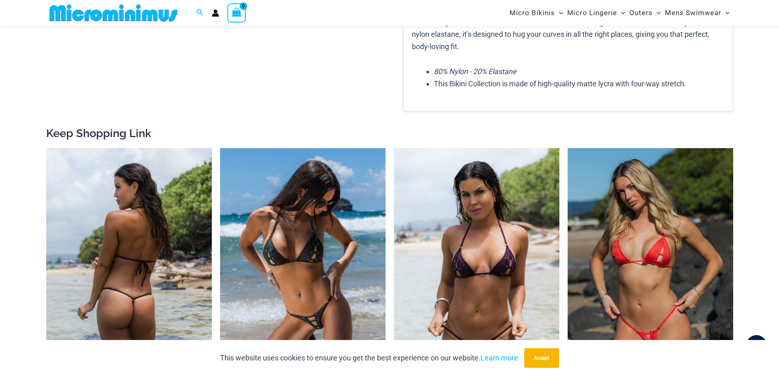
scroll to position [1179, 0]
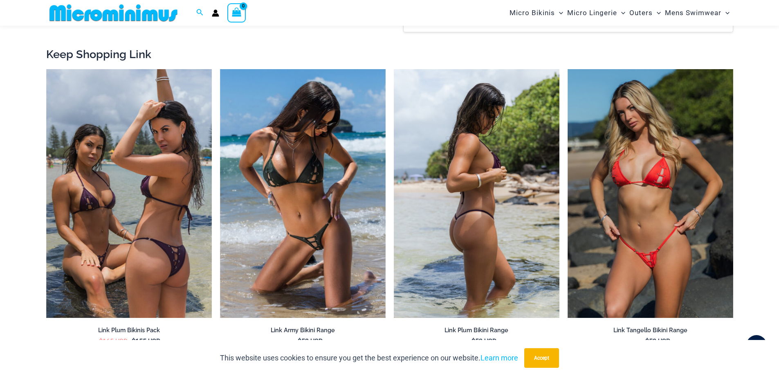
click at [485, 236] on img at bounding box center [477, 193] width 166 height 249
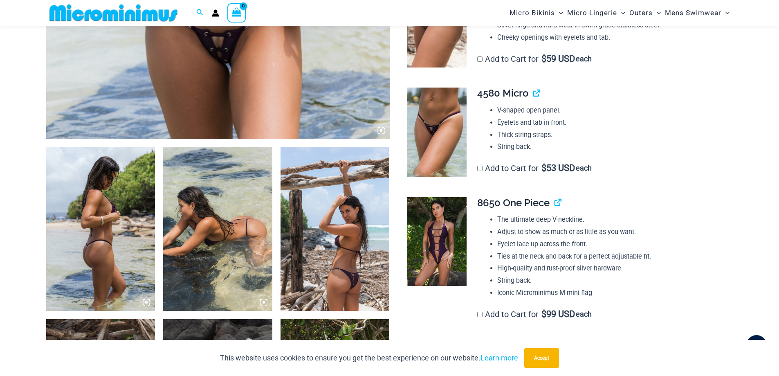
scroll to position [551, 0]
